Goal: Task Accomplishment & Management: Use online tool/utility

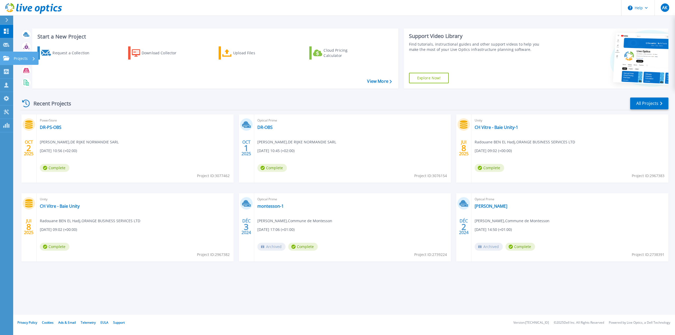
click at [4, 58] on icon at bounding box center [6, 58] width 6 height 4
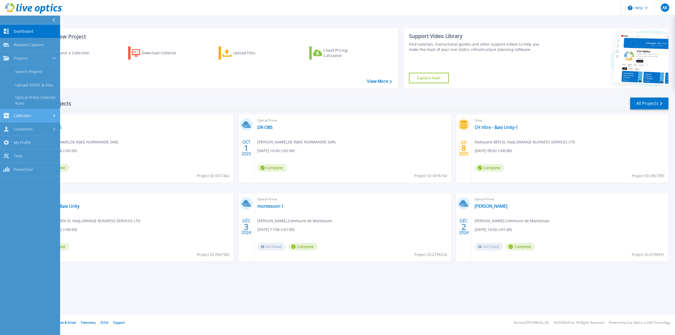
click at [27, 115] on span "Collectors" at bounding box center [22, 115] width 17 height 5
click at [23, 113] on span "Customers" at bounding box center [23, 112] width 19 height 5
click at [28, 97] on link "Request Capture" at bounding box center [30, 98] width 60 height 13
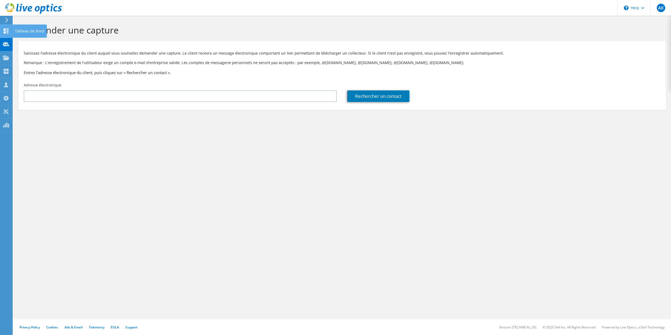
click at [4, 31] on use at bounding box center [6, 30] width 5 height 5
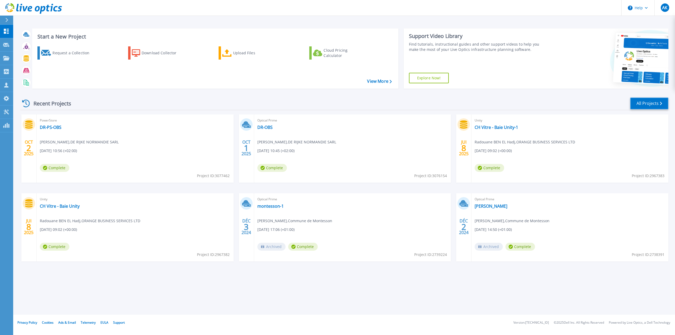
click at [643, 101] on link "All Projects" at bounding box center [649, 104] width 38 height 12
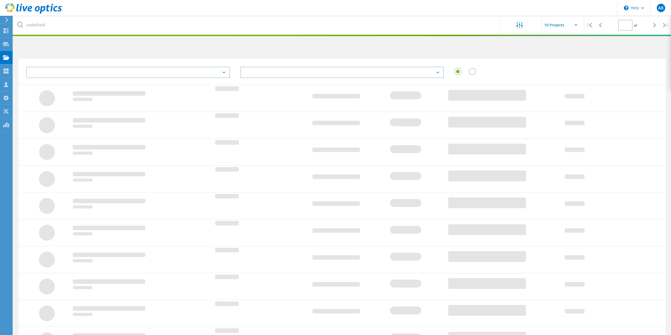
type input "1"
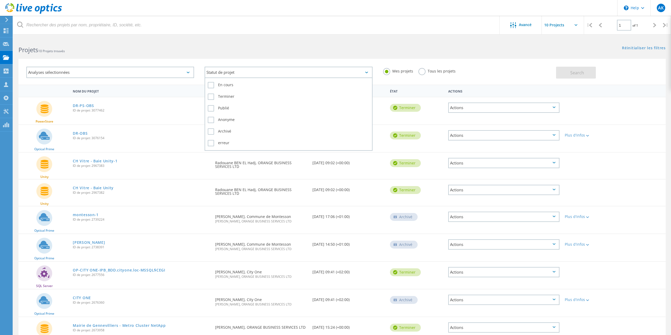
click at [367, 73] on icon at bounding box center [366, 73] width 3 height 2
